Goal: Information Seeking & Learning: Learn about a topic

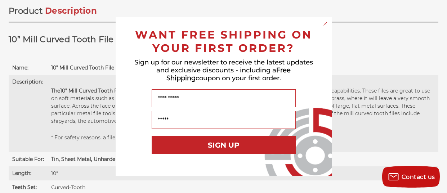
click at [323, 25] on circle "Close dialog" at bounding box center [325, 24] width 7 height 7
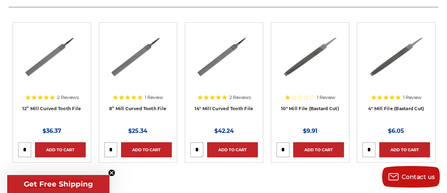
scroll to position [822, 0]
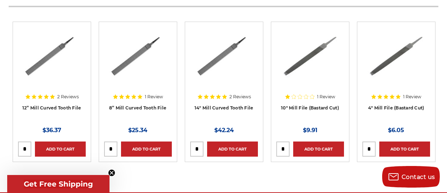
click at [32, 58] on img at bounding box center [52, 56] width 58 height 58
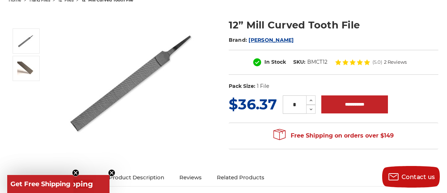
scroll to position [92, 0]
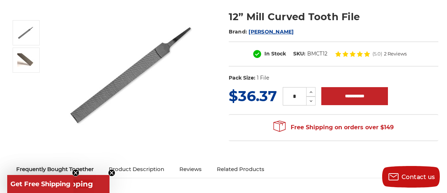
click at [133, 75] on img at bounding box center [137, 74] width 144 height 144
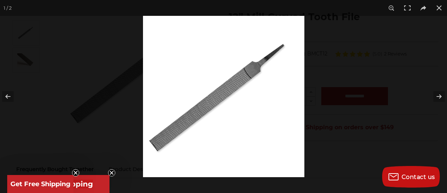
click at [249, 80] on img at bounding box center [223, 96] width 161 height 161
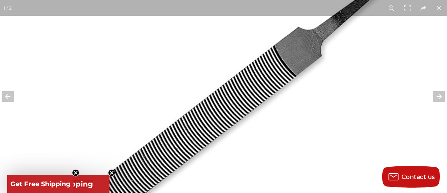
click at [249, 80] on img at bounding box center [216, 127] width 461 height 461
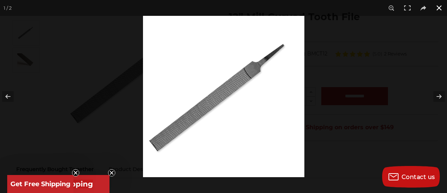
click at [438, 7] on button at bounding box center [439, 8] width 16 height 16
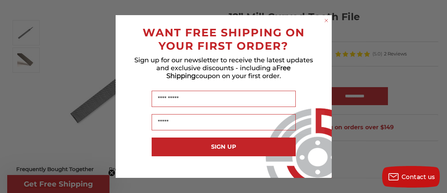
click at [329, 19] on circle "Close dialog" at bounding box center [326, 20] width 7 height 7
